Goal: Task Accomplishment & Management: Manage account settings

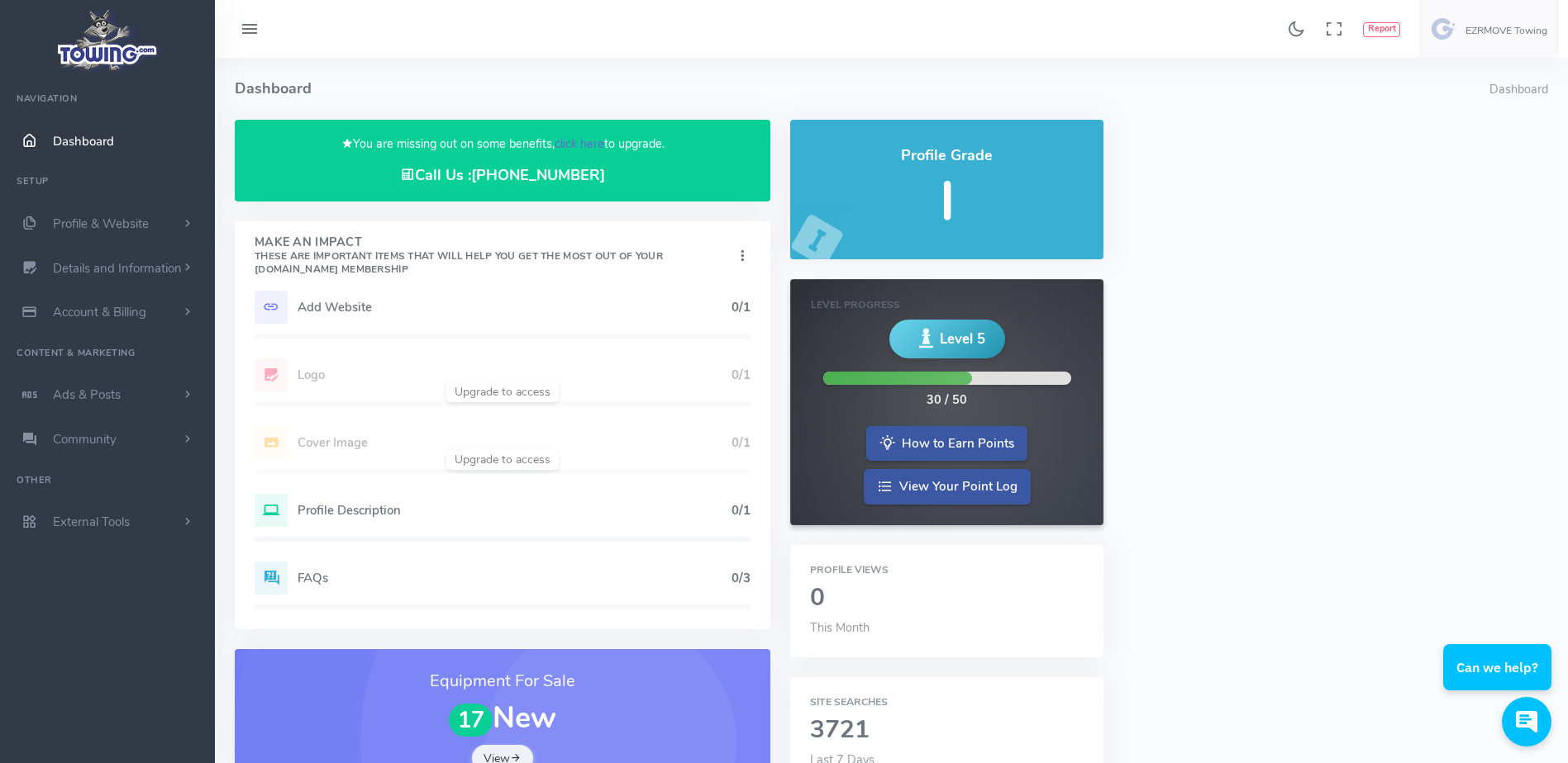
click at [566, 142] on link "click here" at bounding box center [579, 143] width 50 height 17
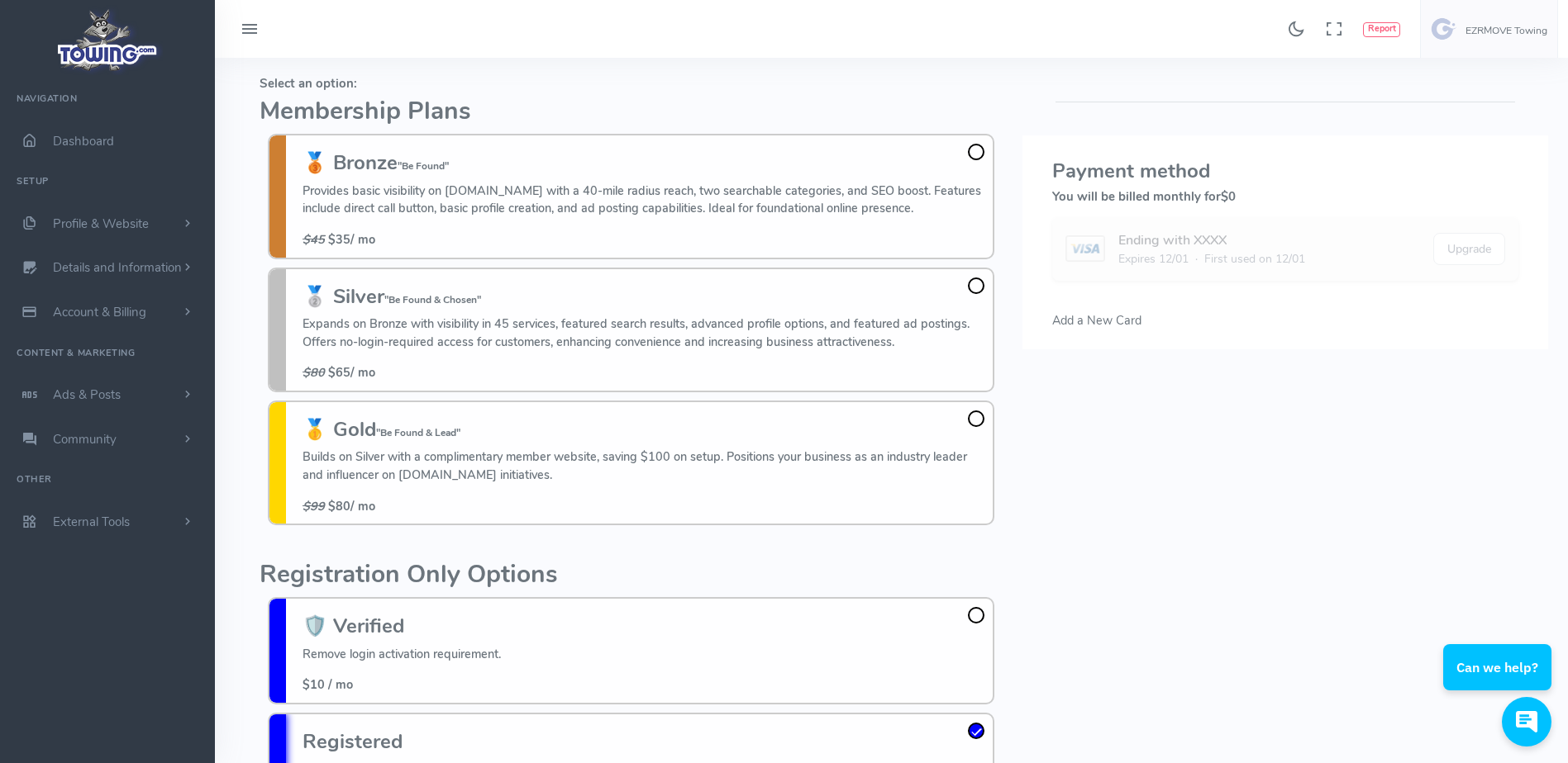
scroll to position [52, 0]
click at [263, 127] on fieldset "Select an option: Membership Plans 🥉 Bronze "Be Found" Provides basic visibilit…" at bounding box center [631, 300] width 743 height 466
click at [388, 77] on h5 "Select an option:" at bounding box center [631, 82] width 743 height 13
click at [295, 43] on div "Found 17 results Analytics Report Users [PERSON_NAME]" at bounding box center [891, 29] width 1353 height 58
click at [584, 97] on h2 "Membership Plans" at bounding box center [631, 110] width 743 height 27
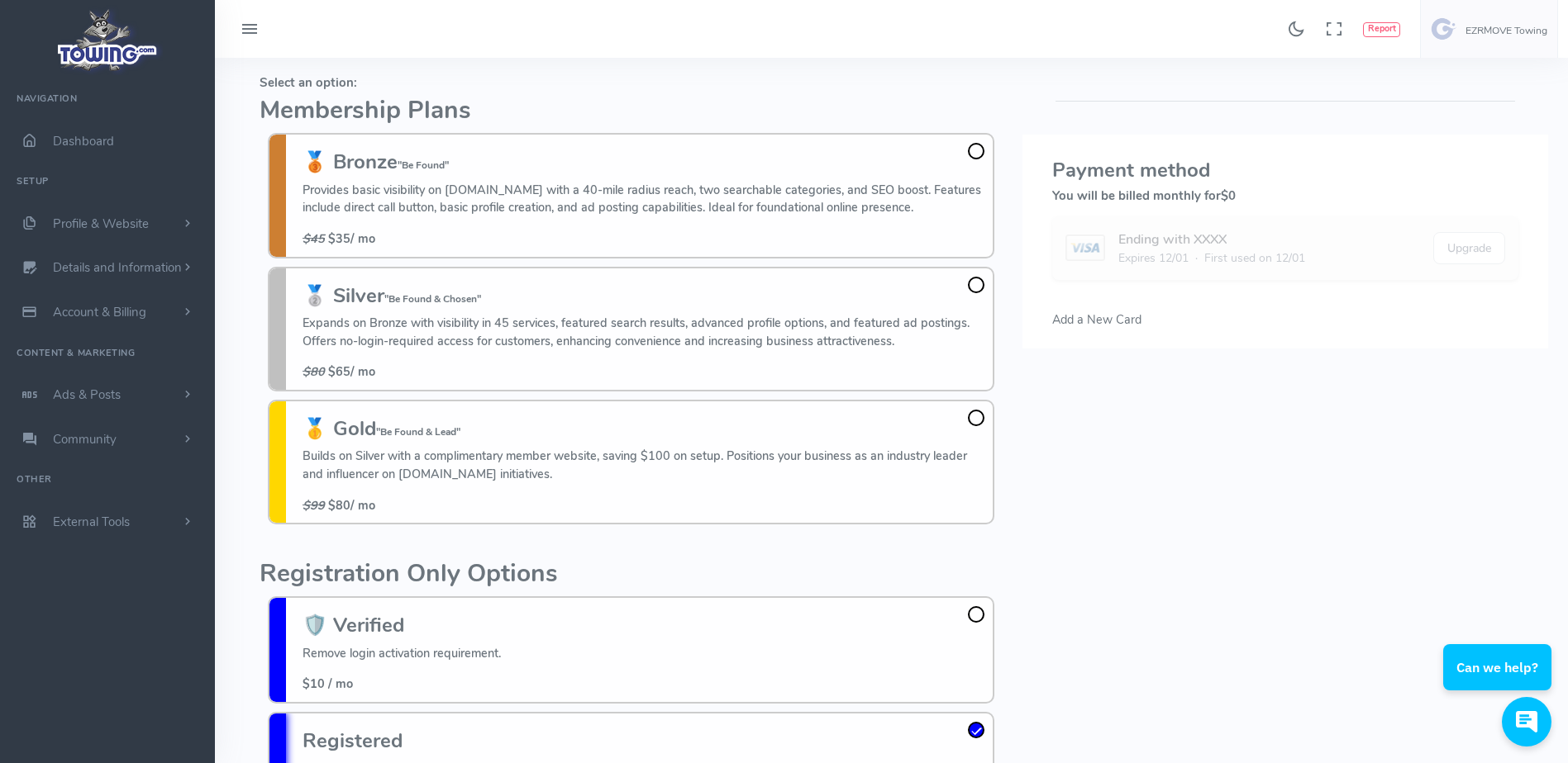
click at [516, 62] on h4 "Switch Plans" at bounding box center [827, 37] width 1134 height 62
click at [509, 61] on h4 "Switch Plans" at bounding box center [827, 37] width 1134 height 62
click at [510, 63] on h4 "Switch Plans" at bounding box center [827, 37] width 1134 height 62
click at [510, 65] on h4 "Switch Plans" at bounding box center [827, 37] width 1134 height 62
click at [587, 87] on h5 "Select an option:" at bounding box center [631, 82] width 743 height 13
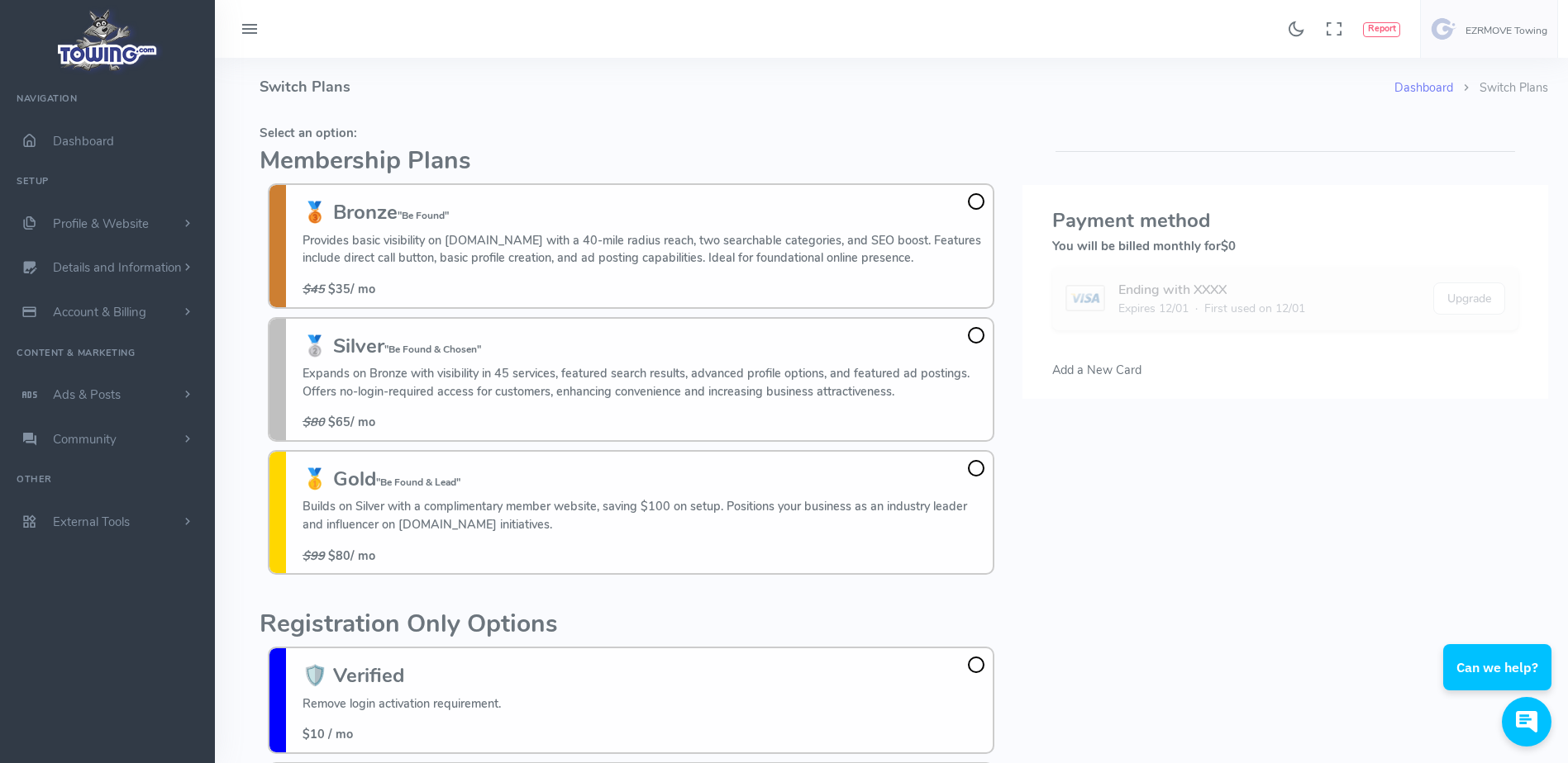
scroll to position [27, 0]
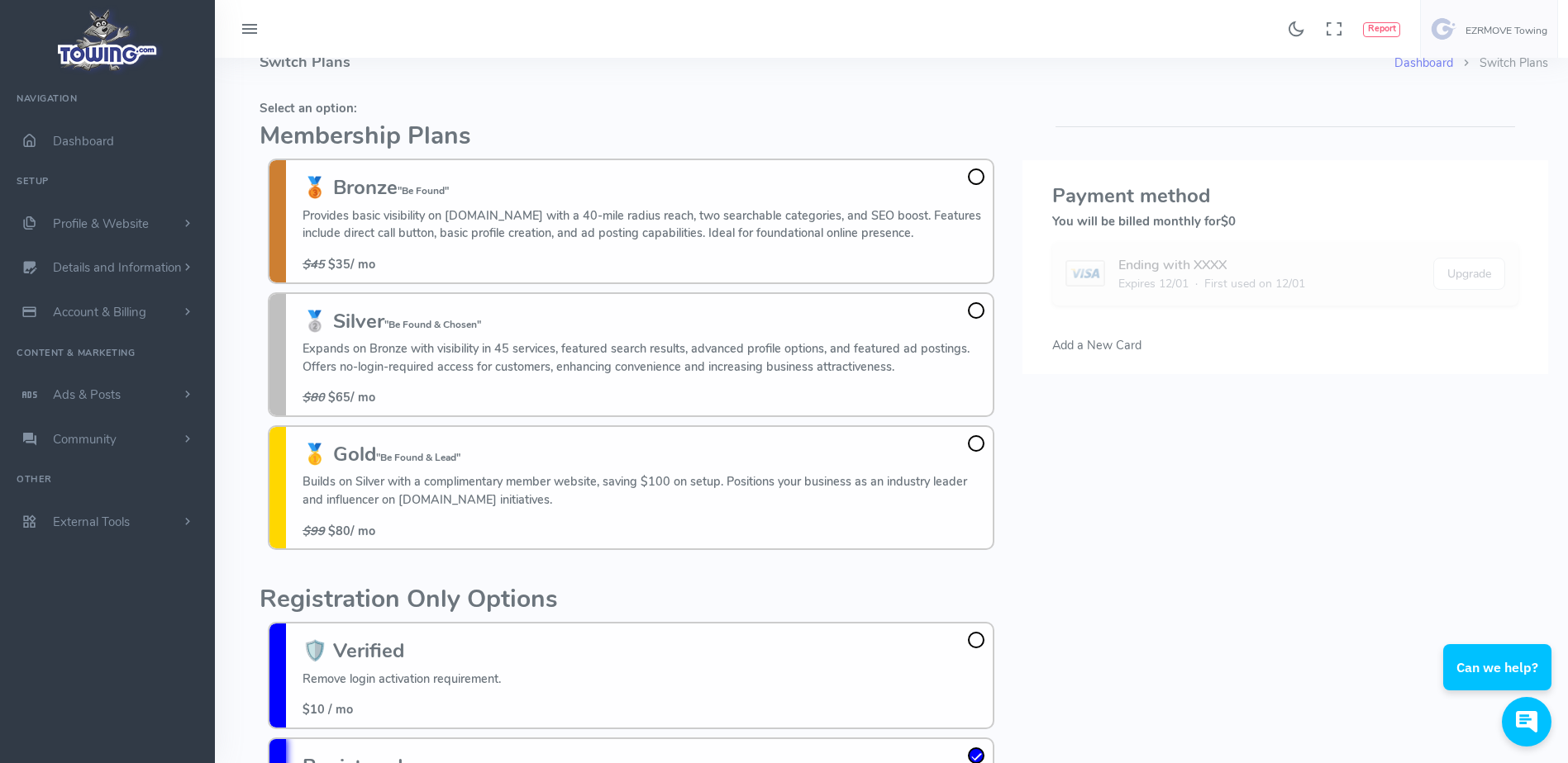
click at [529, 153] on fieldset "Select an option: Membership Plans 🥉 Bronze "Be Found" Provides basic visibilit…" at bounding box center [631, 326] width 743 height 466
click at [532, 129] on h2 "Membership Plans" at bounding box center [631, 136] width 743 height 27
click at [288, 44] on div "Found 17 results Analytics Report Users [PERSON_NAME]" at bounding box center [891, 29] width 1353 height 58
